Goal: Transaction & Acquisition: Download file/media

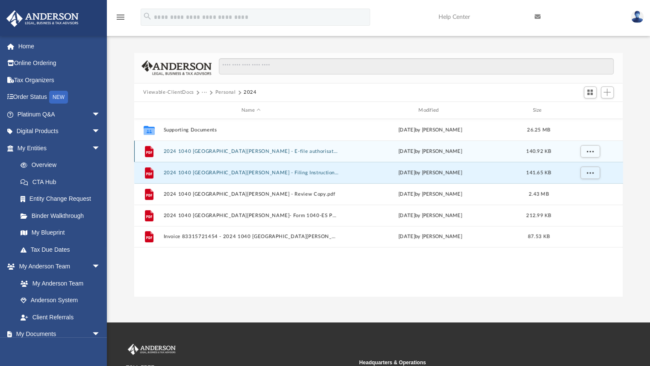
scroll to position [188, 482]
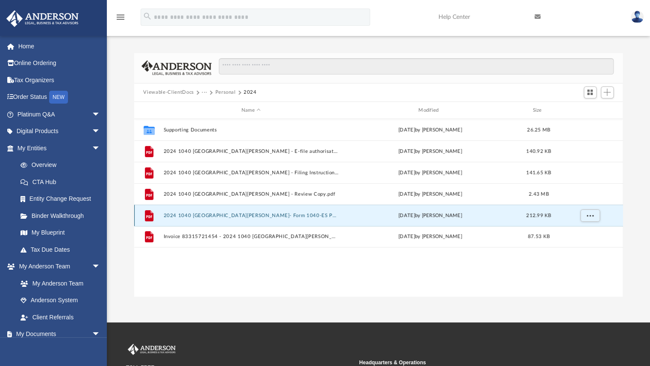
click at [189, 215] on button "2024 1040 [GEOGRAPHIC_DATA][PERSON_NAME]- Form 1040-ES Payment Voucher.pdf" at bounding box center [250, 216] width 175 height 6
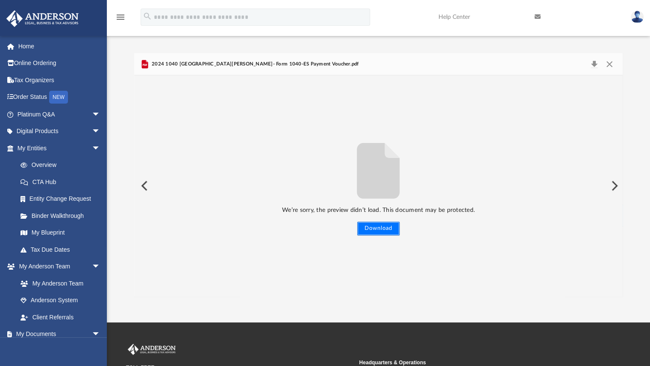
click at [373, 230] on button "Download" at bounding box center [378, 228] width 42 height 14
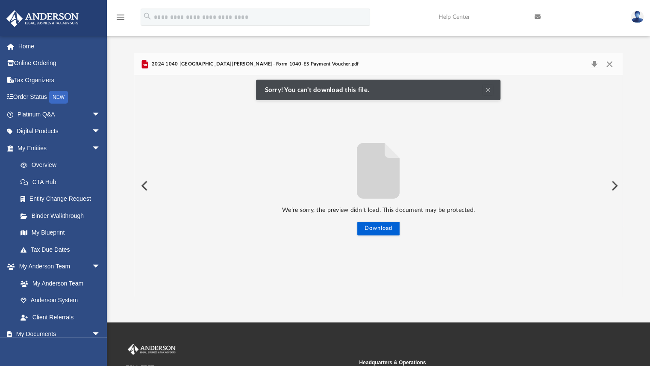
click at [612, 186] on button "Preview" at bounding box center [614, 186] width 19 height 24
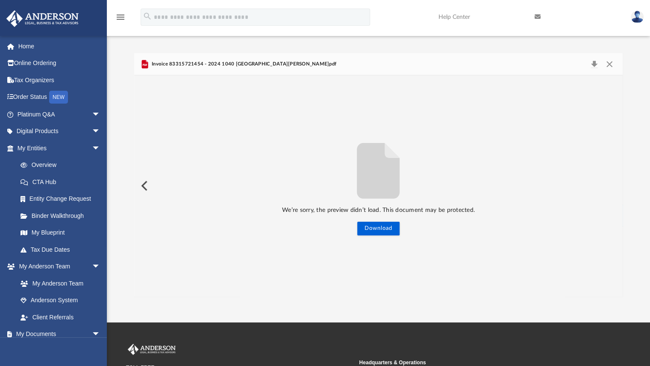
click at [144, 188] on button "Preview" at bounding box center [143, 186] width 19 height 24
click at [142, 183] on button "Preview" at bounding box center [143, 186] width 19 height 24
click at [195, 65] on span "2024 1040 Richmond, Erica L. - Review Copy.pdf" at bounding box center [233, 64] width 166 height 8
click at [608, 64] on button "Close" at bounding box center [609, 64] width 15 height 12
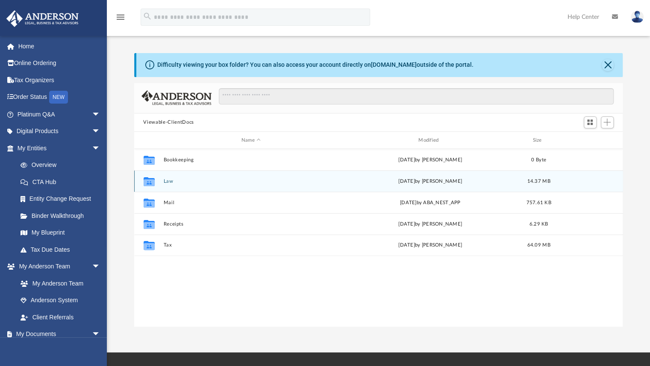
scroll to position [188, 482]
